Goal: Information Seeking & Learning: Learn about a topic

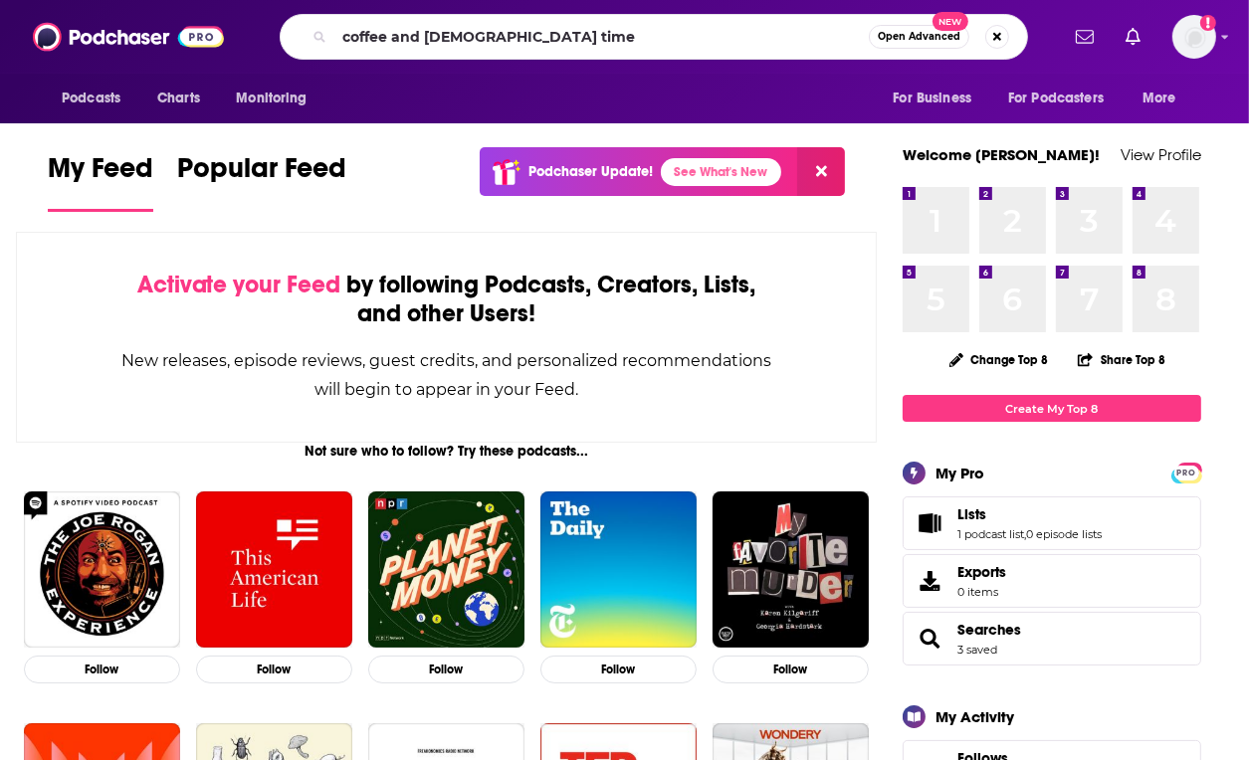
type input "coffee and [DEMOGRAPHIC_DATA] time"
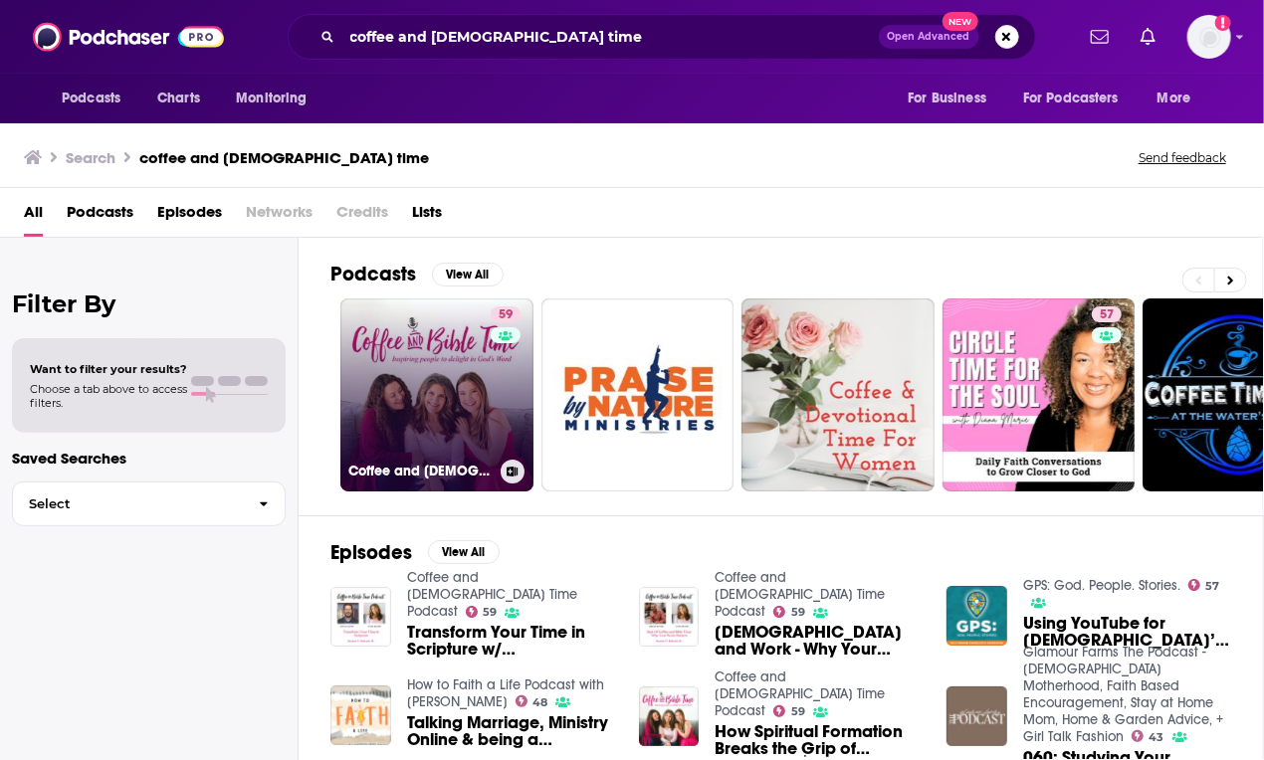
click at [444, 365] on link "59 Coffee and [DEMOGRAPHIC_DATA] Time Podcast" at bounding box center [436, 395] width 193 height 193
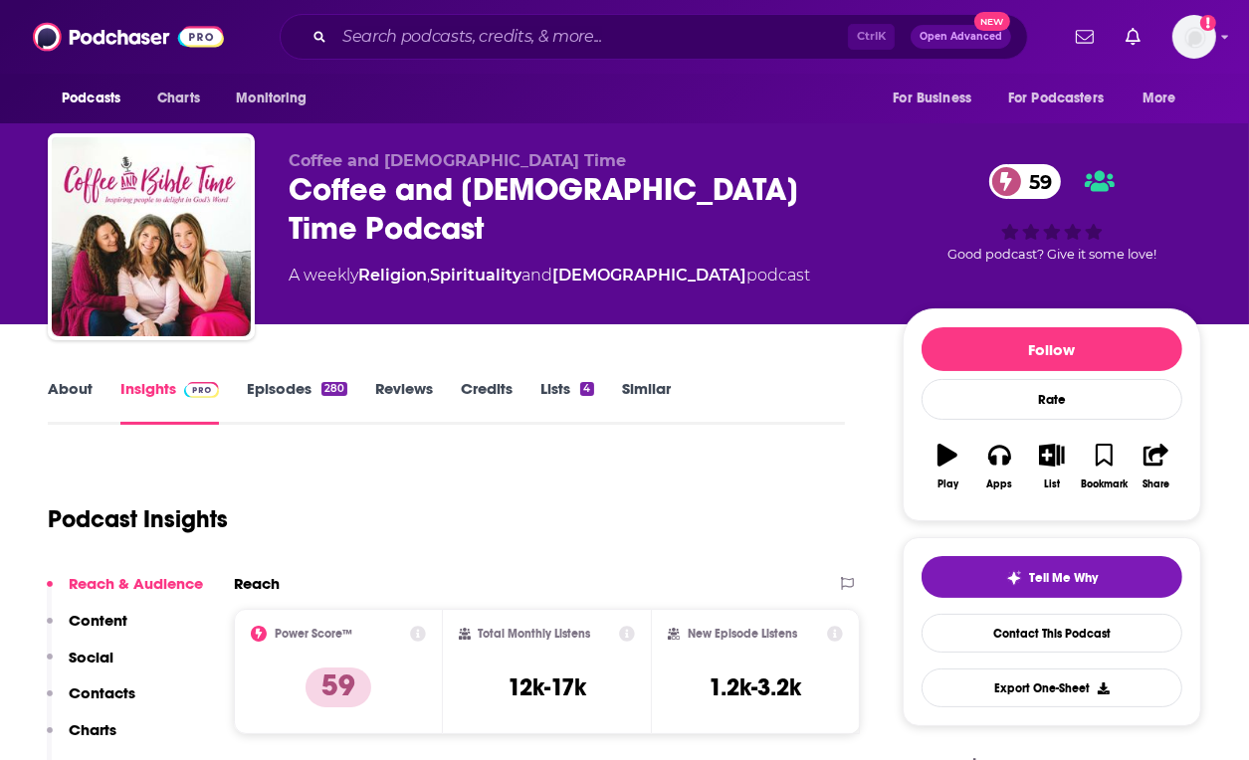
click at [62, 386] on link "About" at bounding box center [70, 402] width 45 height 46
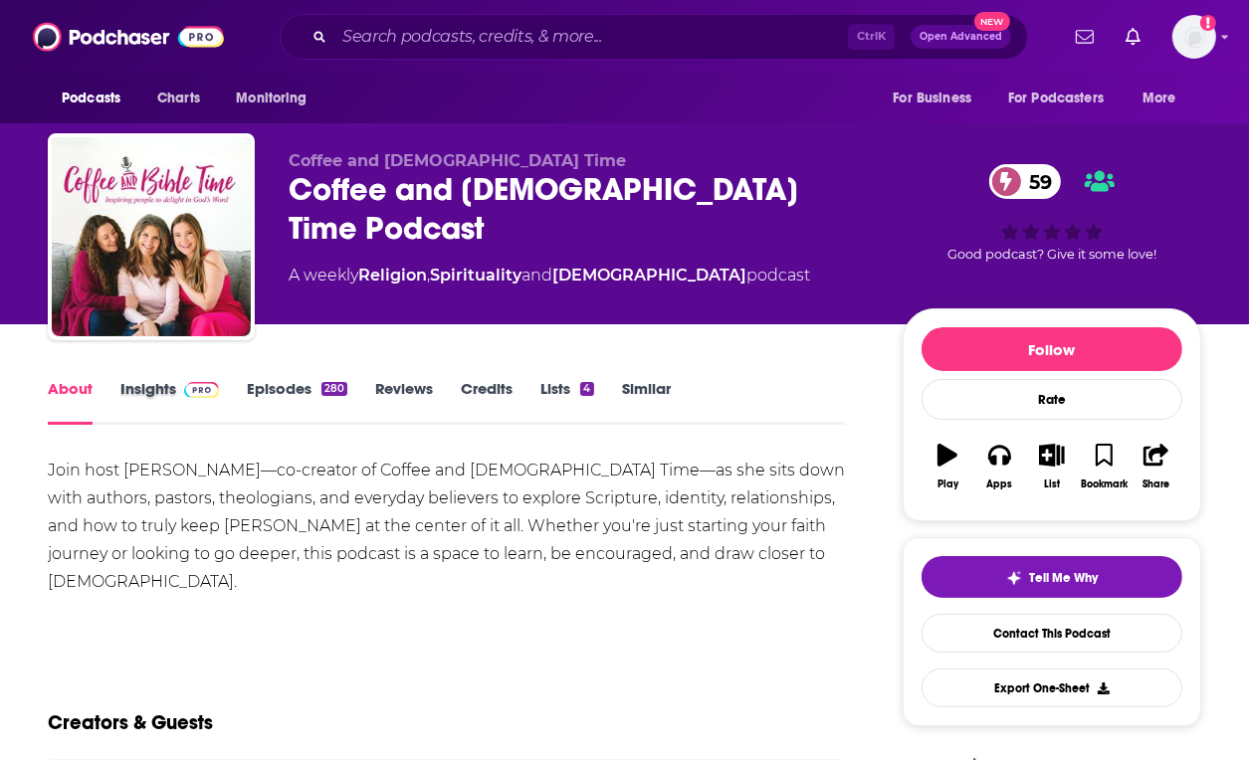
click at [243, 381] on div "Insights" at bounding box center [183, 402] width 126 height 46
click at [167, 397] on link "Insights" at bounding box center [169, 402] width 99 height 46
